Goal: Register for event/course: Register for event/course

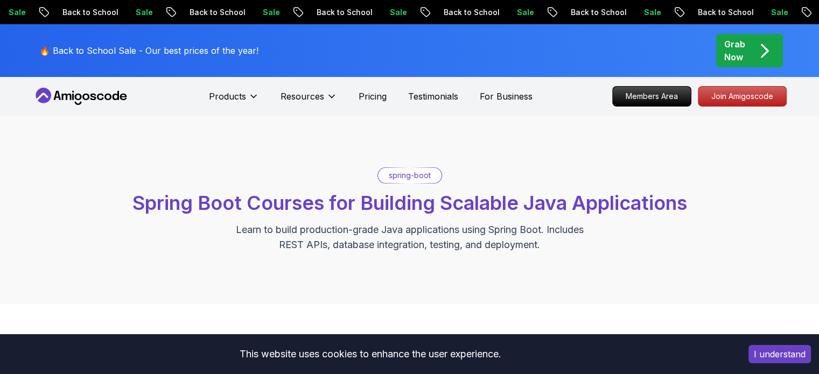
click at [758, 346] on button "I understand" at bounding box center [780, 354] width 62 height 18
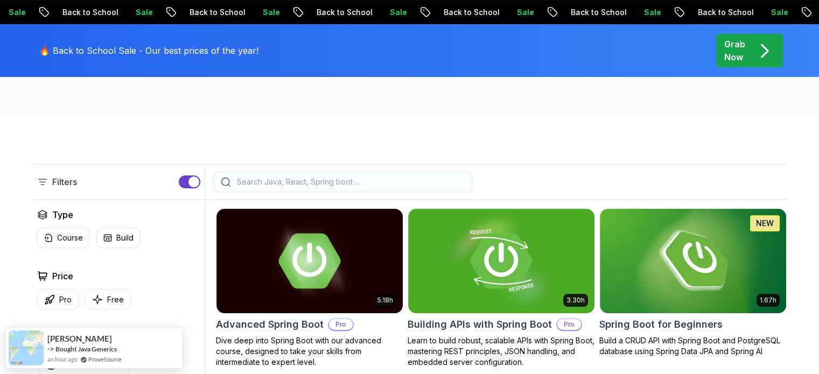
scroll to position [215, 0]
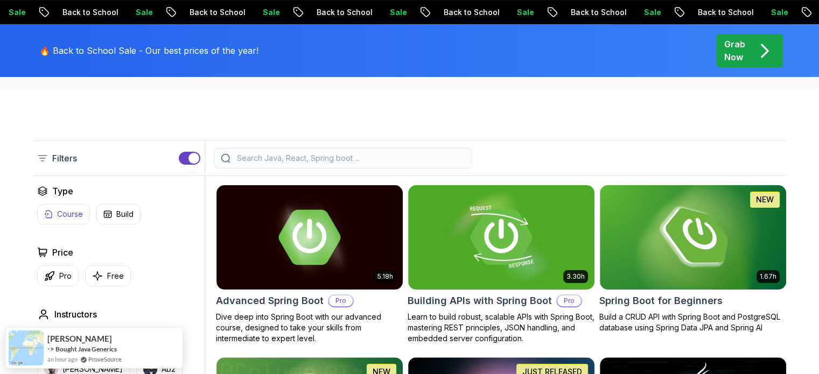
click at [81, 214] on p "Course" at bounding box center [70, 214] width 26 height 11
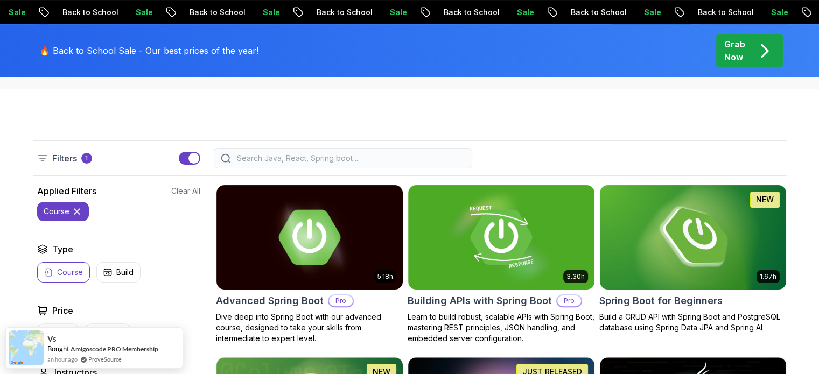
click at [74, 213] on icon at bounding box center [76, 211] width 5 height 5
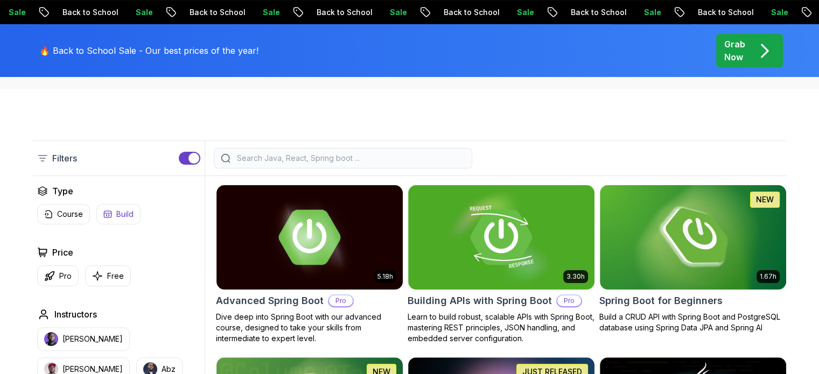
click at [127, 212] on p "Build" at bounding box center [124, 214] width 17 height 11
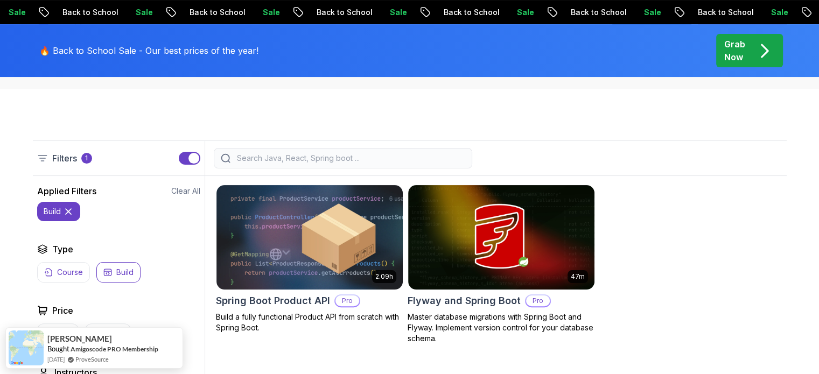
click at [67, 211] on icon at bounding box center [68, 211] width 11 height 11
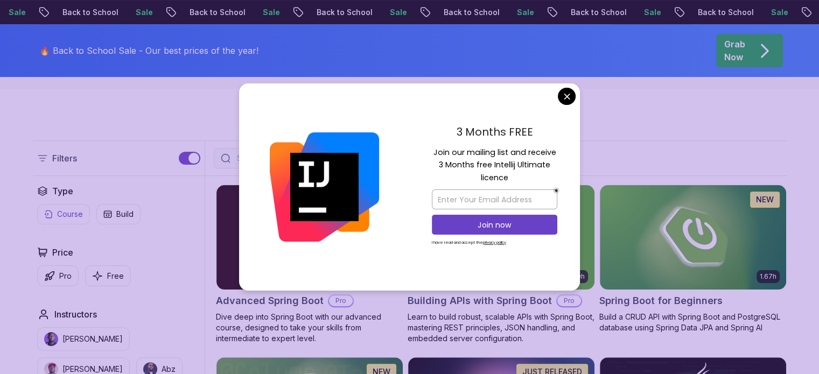
click at [71, 212] on p "Course" at bounding box center [70, 214] width 26 height 11
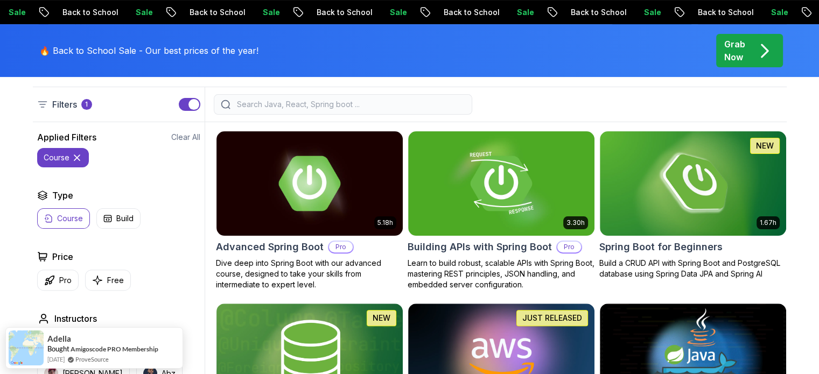
scroll to position [359, 0]
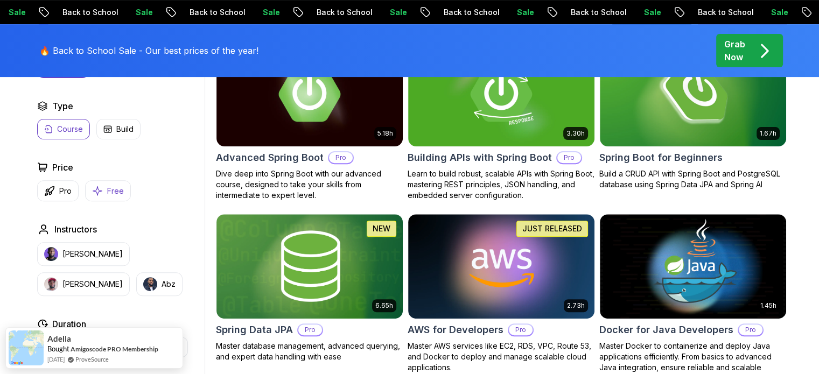
click at [102, 191] on button "Free" at bounding box center [108, 190] width 46 height 21
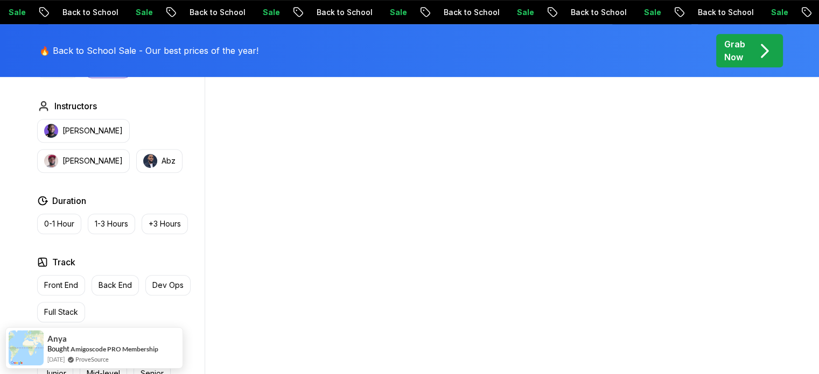
scroll to position [502, 0]
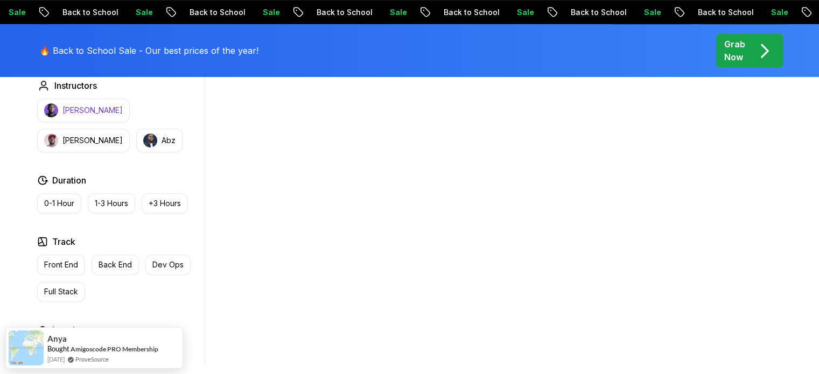
click at [94, 108] on p "Nelson Djalo" at bounding box center [92, 110] width 60 height 11
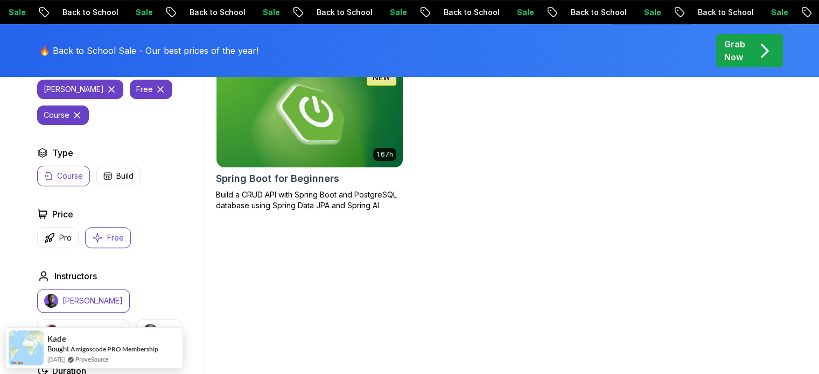
scroll to position [215, 0]
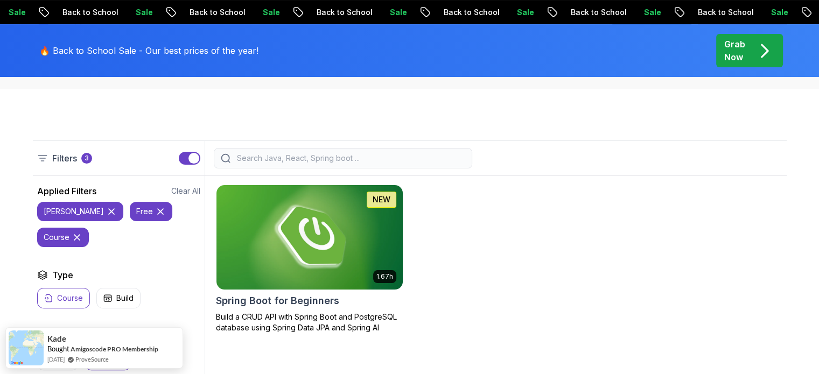
click at [358, 257] on img at bounding box center [309, 237] width 195 height 109
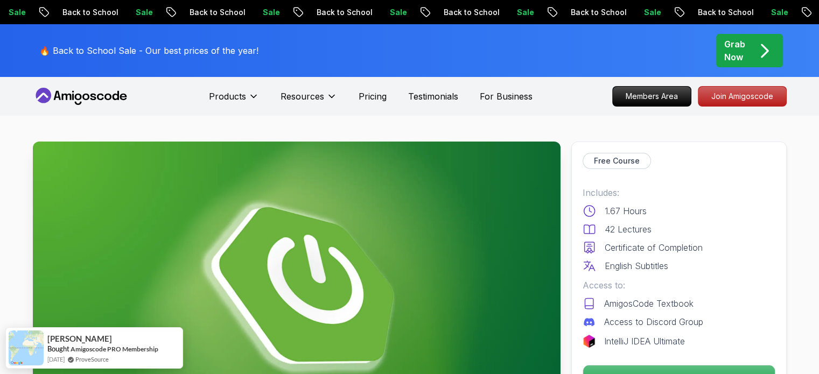
drag, startPoint x: 604, startPoint y: 228, endPoint x: 601, endPoint y: 94, distance: 134.1
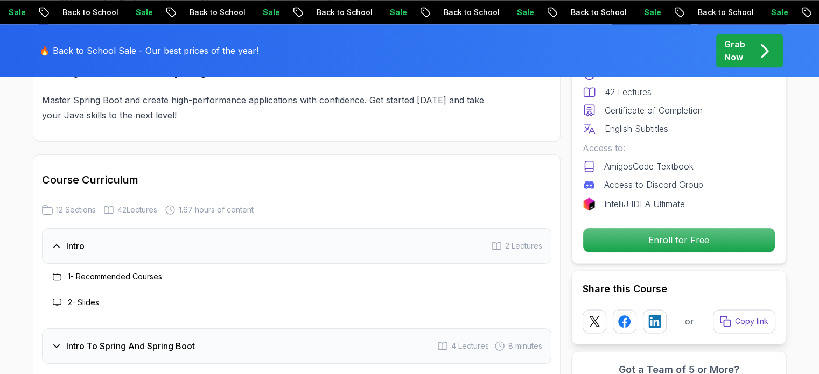
scroll to position [1292, 0]
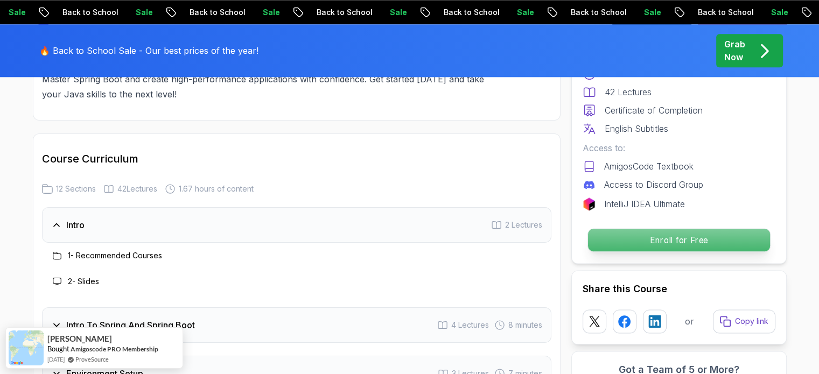
click at [262, 242] on p "Enroll for Free" at bounding box center [679, 240] width 182 height 23
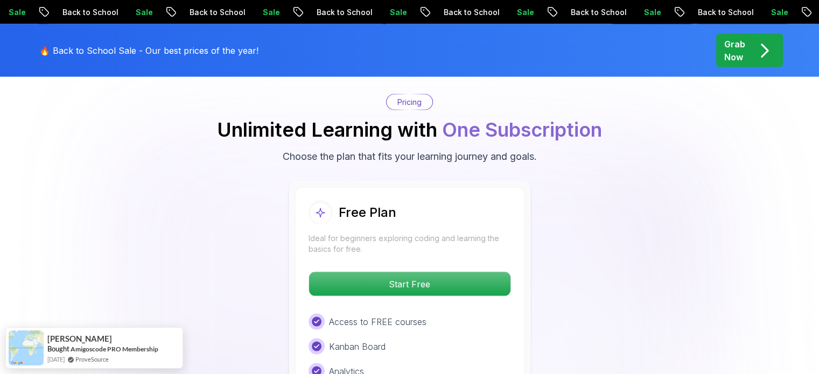
scroll to position [2189, 0]
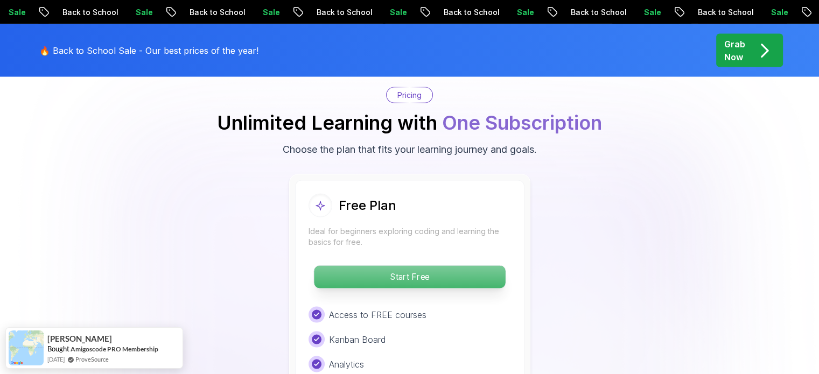
click at [262, 266] on p "Start Free" at bounding box center [409, 277] width 191 height 23
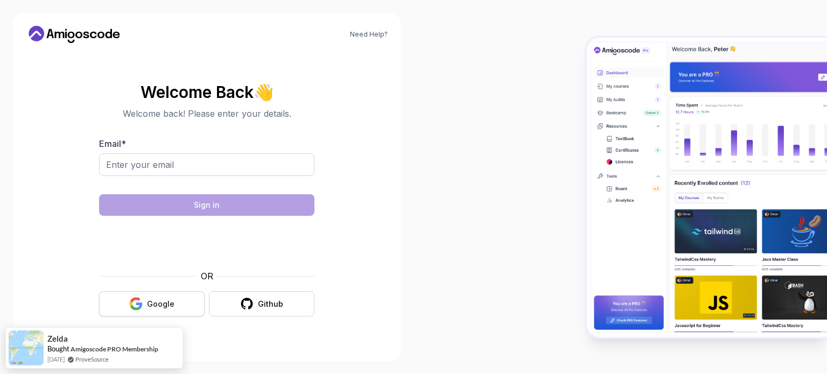
click at [140, 305] on icon "button" at bounding box center [135, 303] width 13 height 13
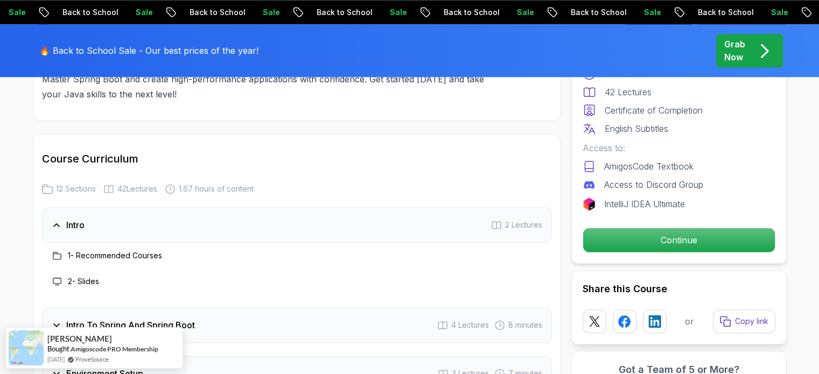
scroll to position [1364, 0]
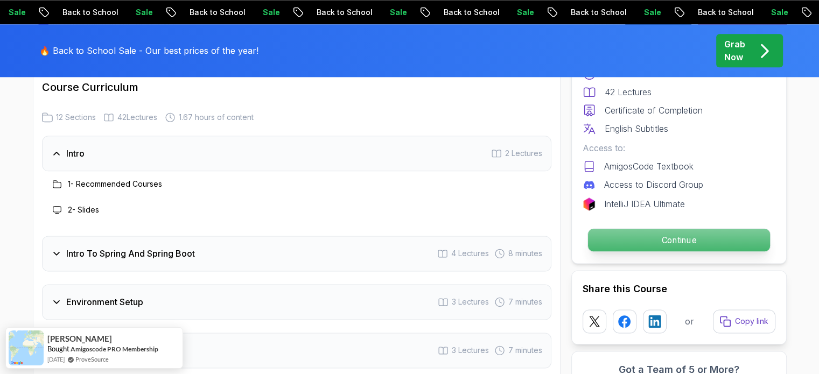
click at [658, 245] on p "Continue" at bounding box center [679, 240] width 182 height 23
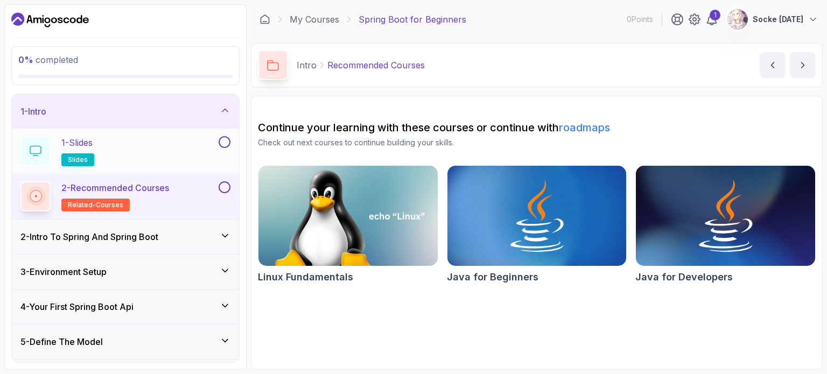
click at [134, 152] on div "1 - Slides slides" at bounding box center [118, 151] width 196 height 30
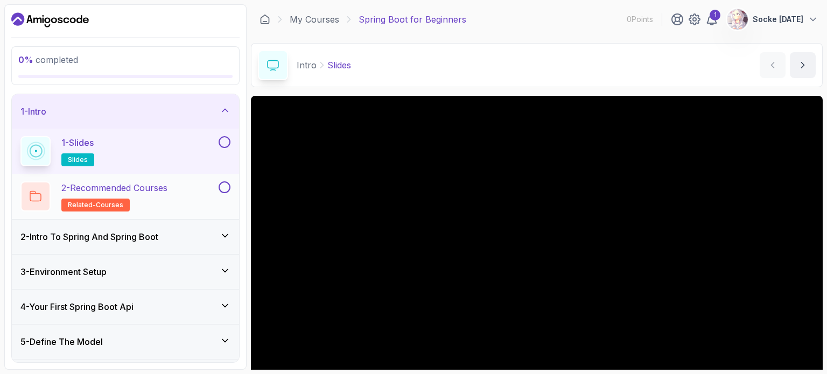
click at [145, 188] on p "2 - Recommended Courses" at bounding box center [114, 187] width 106 height 13
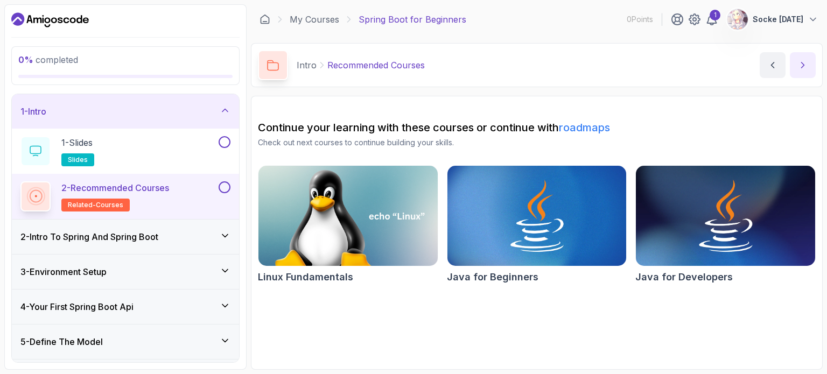
click at [811, 63] on button "next content" at bounding box center [803, 65] width 26 height 26
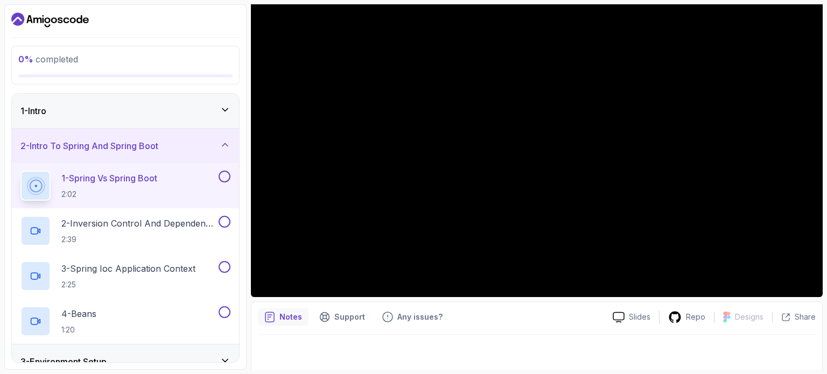
scroll to position [122, 0]
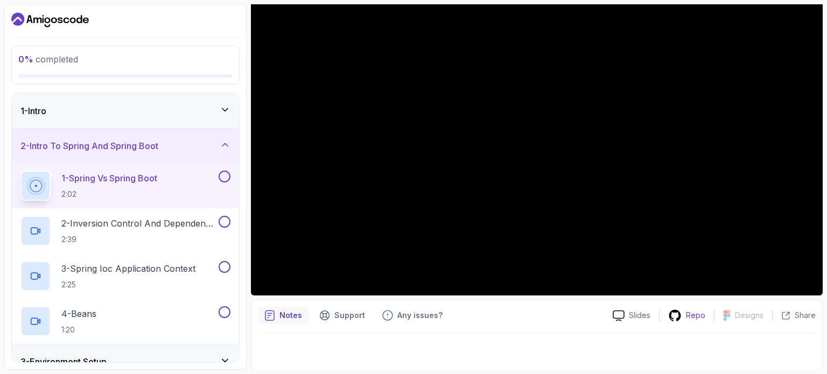
click at [691, 314] on p "Repo" at bounding box center [695, 315] width 19 height 11
